Goal: Task Accomplishment & Management: Manage account settings

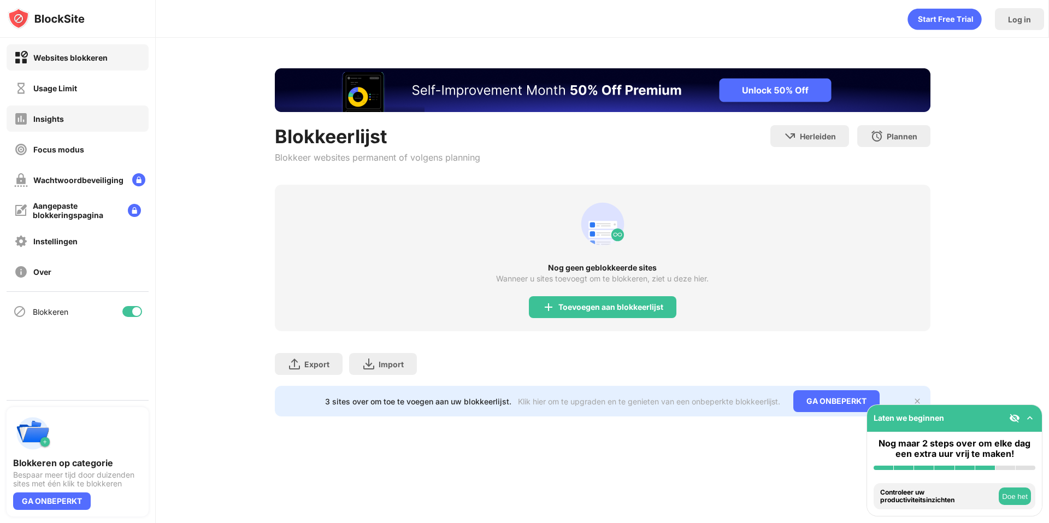
click at [63, 127] on div "Insights" at bounding box center [78, 118] width 142 height 26
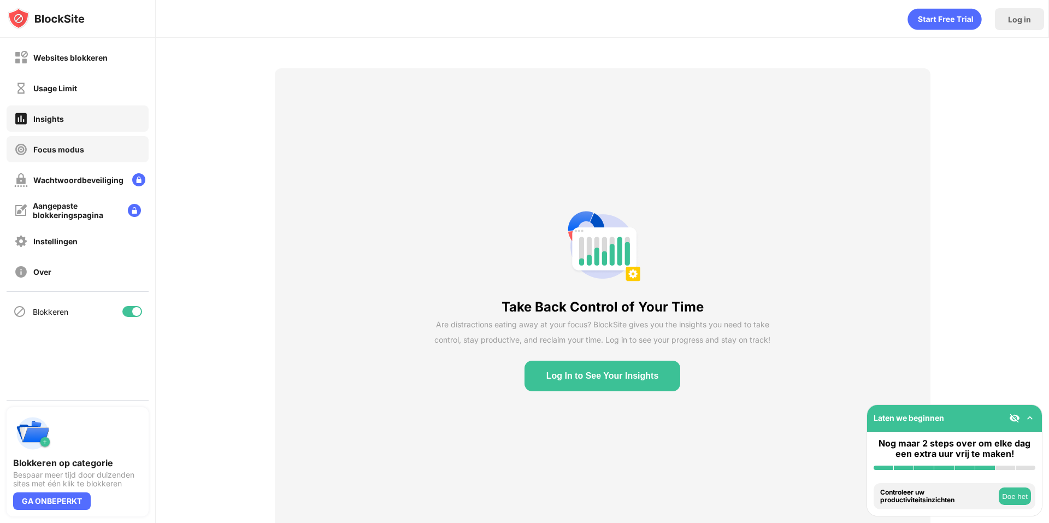
click at [66, 156] on div "Focus modus" at bounding box center [49, 150] width 70 height 14
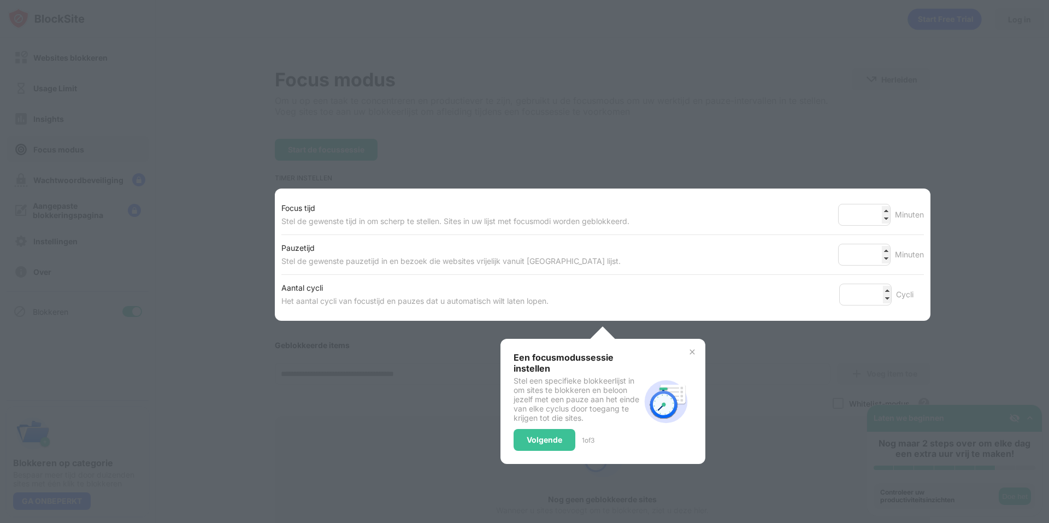
click at [62, 87] on div at bounding box center [524, 261] width 1049 height 523
click at [684, 343] on div "Een focusmodussessie instellen Stel een specifieke blokkeerlijst in om sites te…" at bounding box center [603, 401] width 205 height 125
click at [688, 351] on img at bounding box center [692, 352] width 9 height 9
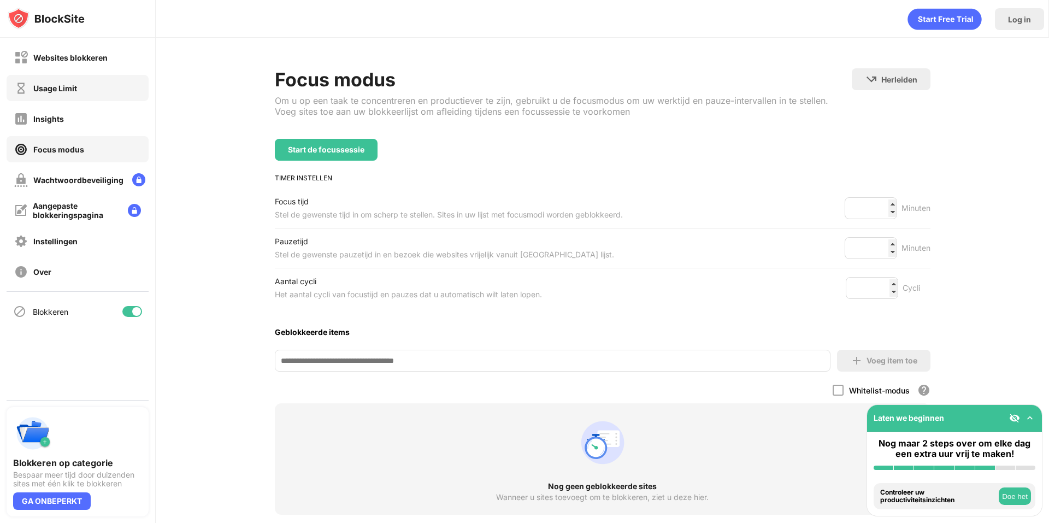
click at [72, 81] on div "Usage Limit" at bounding box center [45, 88] width 63 height 14
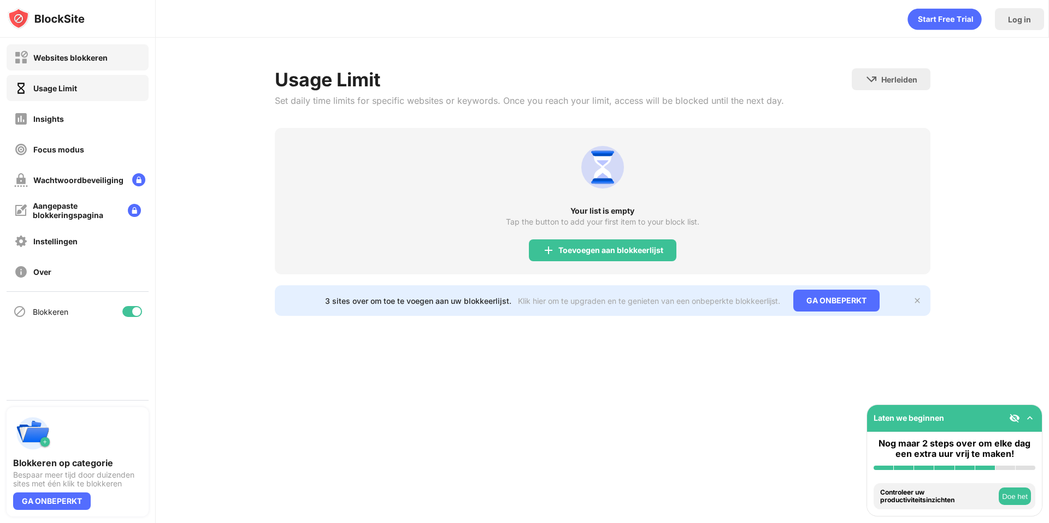
click at [94, 54] on div "Websites blokkeren" at bounding box center [70, 57] width 74 height 9
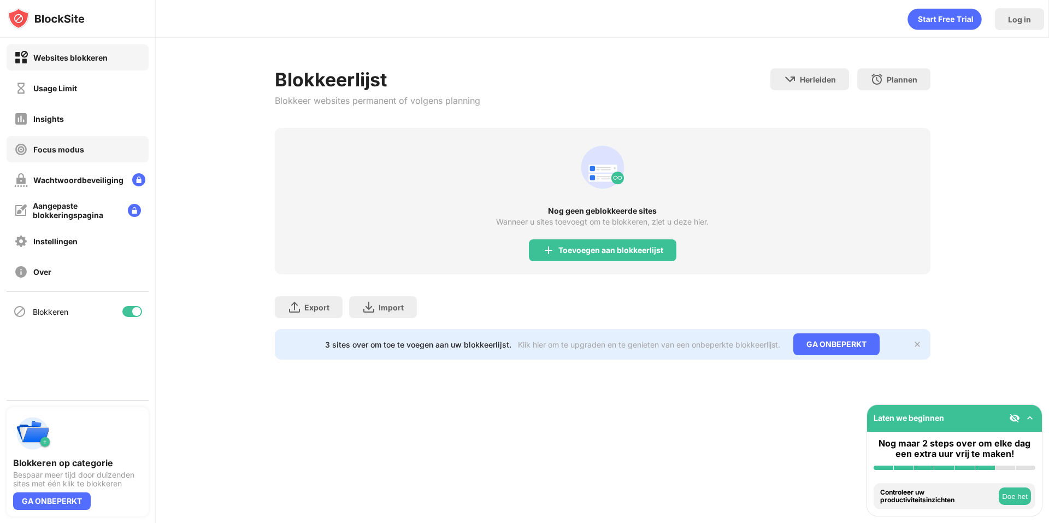
click at [92, 155] on div "Focus modus" at bounding box center [78, 149] width 142 height 26
